Goal: Task Accomplishment & Management: Manage account settings

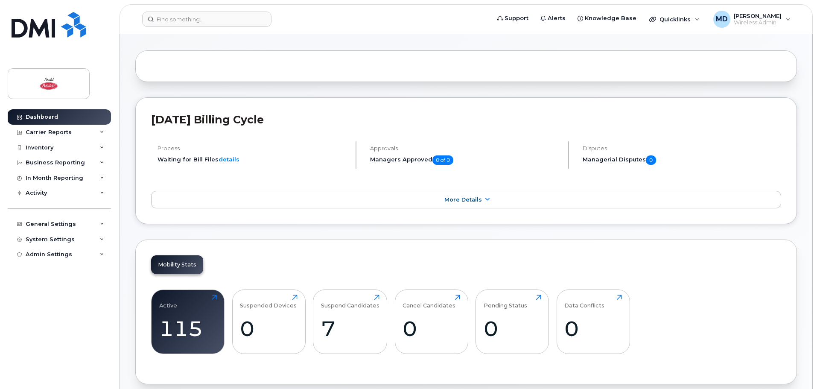
scroll to position [171, 0]
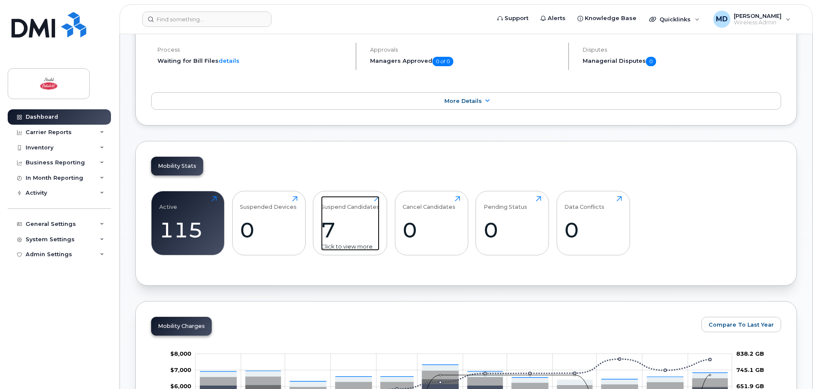
click at [333, 228] on div "7" at bounding box center [350, 229] width 58 height 25
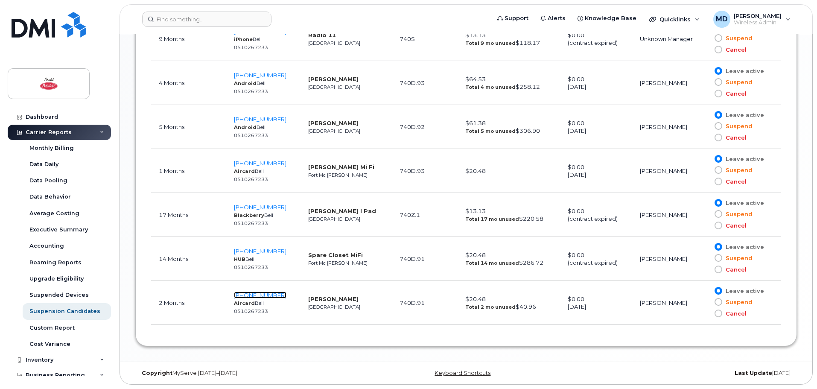
scroll to position [522, 0]
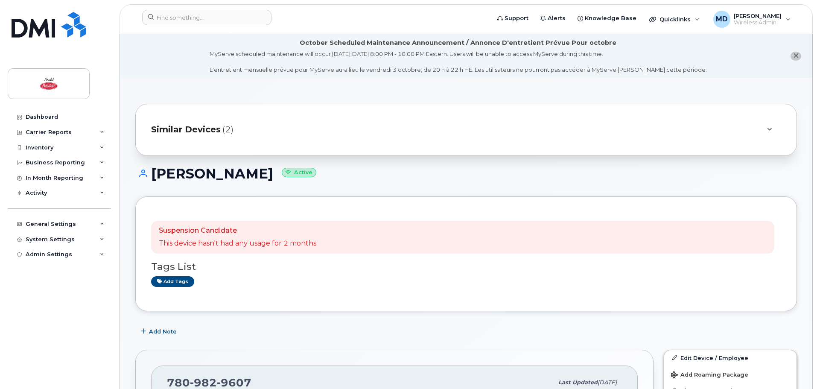
click at [766, 131] on div at bounding box center [769, 130] width 10 height 10
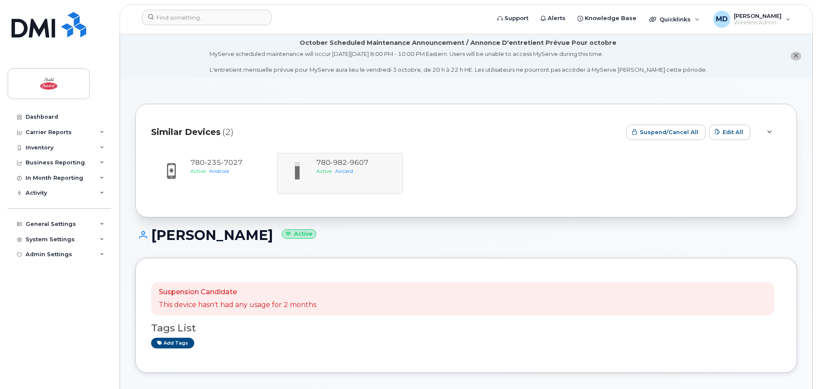
click at [766, 131] on div at bounding box center [769, 132] width 10 height 10
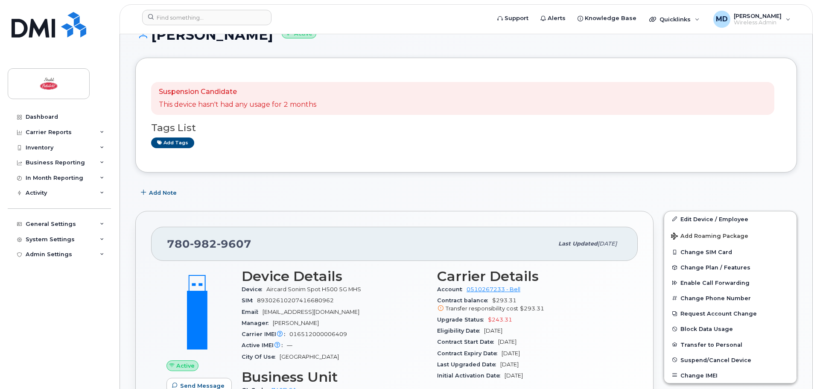
scroll to position [299, 0]
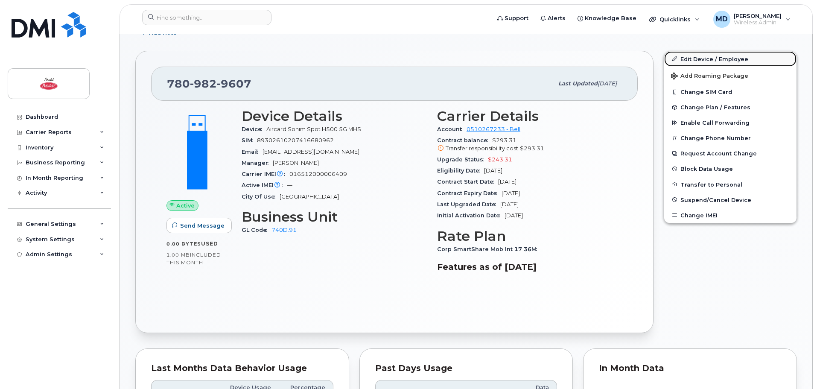
click at [711, 61] on link "Edit Device / Employee" at bounding box center [730, 58] width 132 height 15
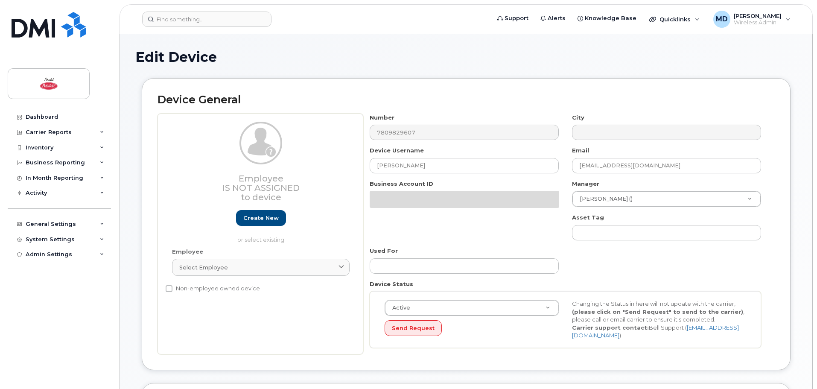
select select "29614456"
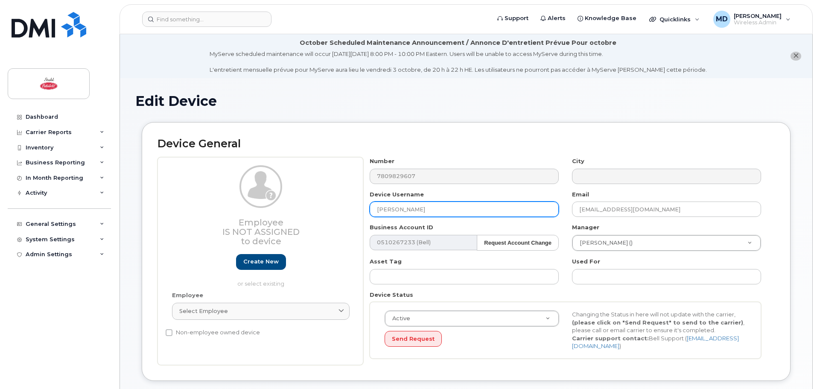
click at [451, 209] on input "[PERSON_NAME]" at bounding box center [464, 208] width 189 height 15
click at [419, 211] on input "[PERSON_NAME]" at bounding box center [464, 208] width 189 height 15
click at [413, 209] on input "[PERSON_NAME]" at bounding box center [464, 208] width 189 height 15
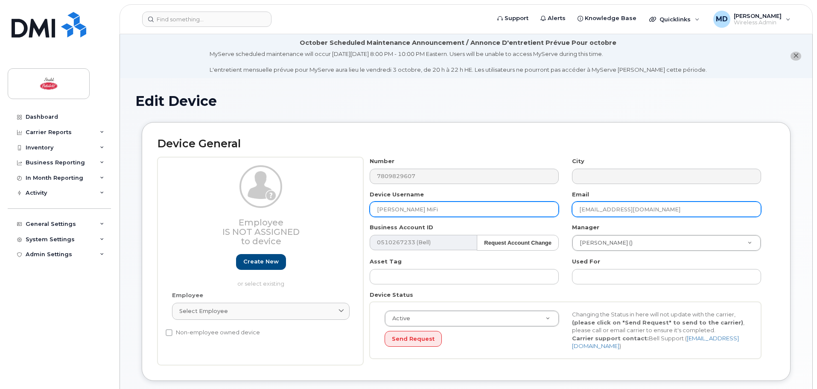
type input "Jack Rissanen MiFi"
click at [599, 210] on input "[EMAIL_ADDRESS][DOMAIN_NAME]" at bounding box center [666, 208] width 189 height 15
click at [601, 209] on input "[EMAIL_ADDRESS][DOMAIN_NAME]" at bounding box center [666, 208] width 189 height 15
type input "jrissanen@stahlpeterbilt.com"
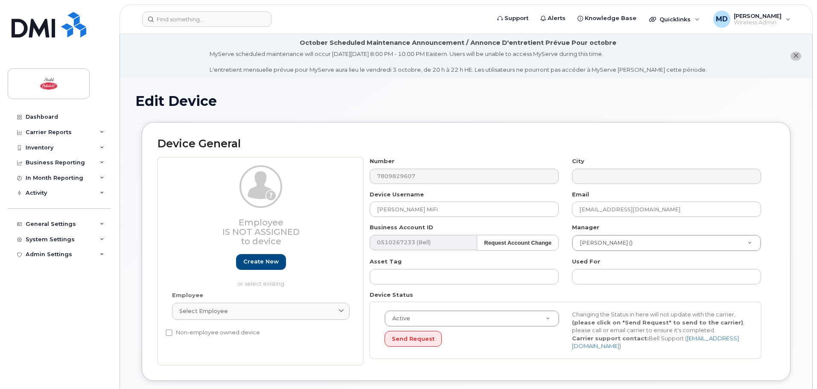
click at [779, 227] on div "Device General Employee Is not assigned to device Create new or select existing…" at bounding box center [466, 251] width 649 height 259
click at [780, 253] on div "Device General Employee Is not assigned to device Create new or select existing…" at bounding box center [466, 251] width 649 height 259
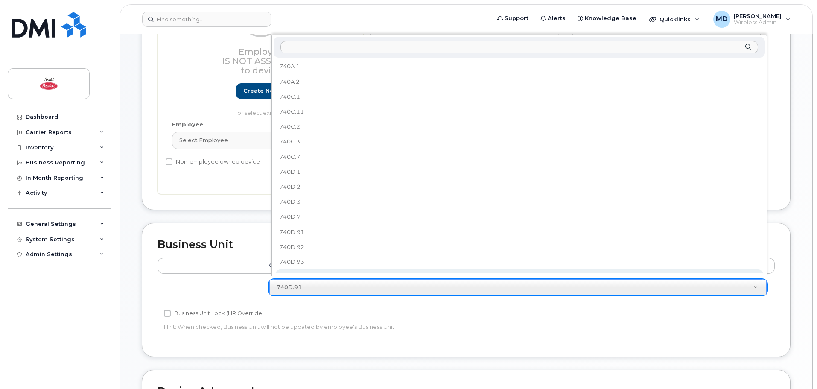
scroll to position [8, 0]
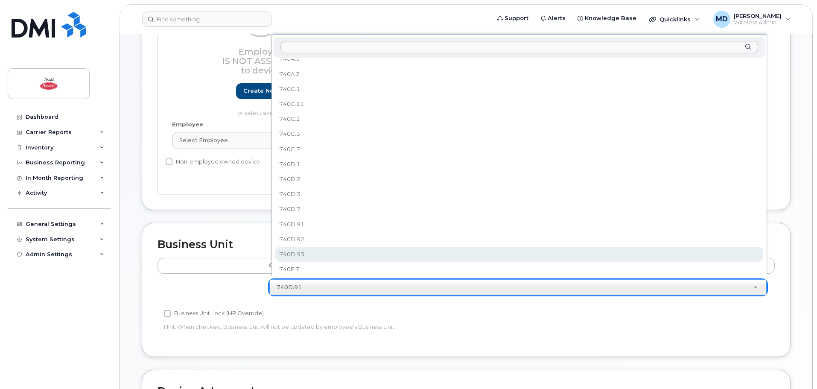
select select "29614458"
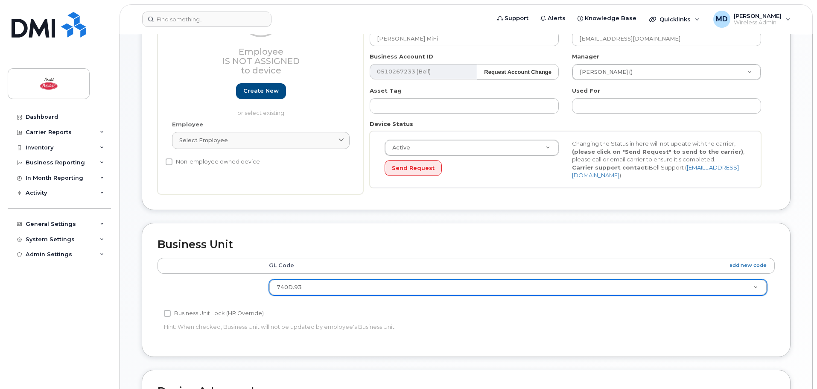
click at [783, 295] on div "Business Unit Accounting Categories Rules GL Code add new code 740D.93 740A.1 7…" at bounding box center [466, 290] width 649 height 134
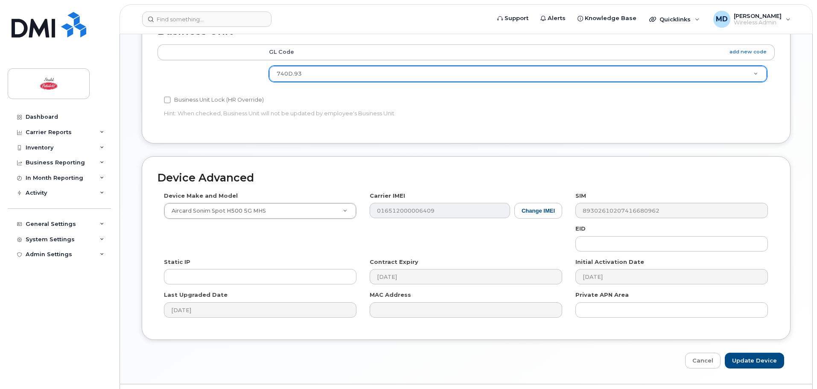
scroll to position [403, 0]
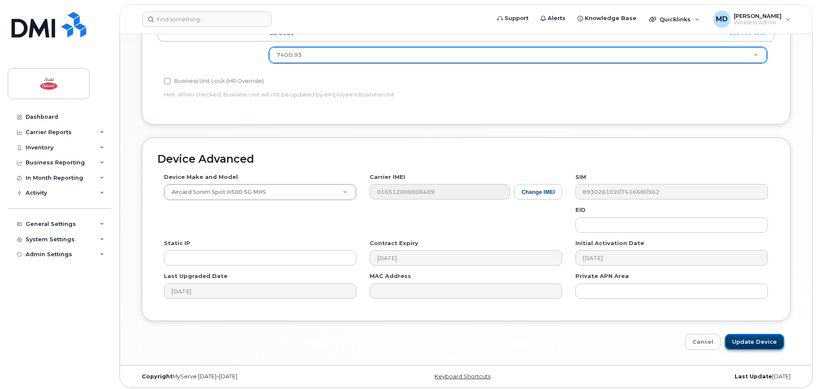
click at [778, 334] on input "Update Device" at bounding box center [754, 342] width 59 height 16
type input "Saving..."
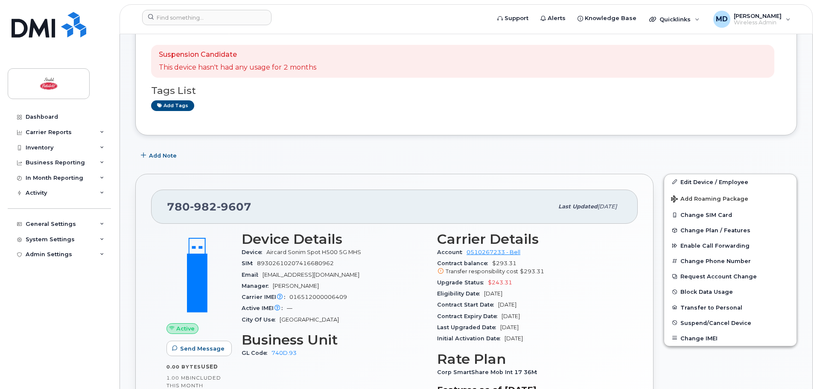
scroll to position [128, 0]
